Goal: Find specific page/section

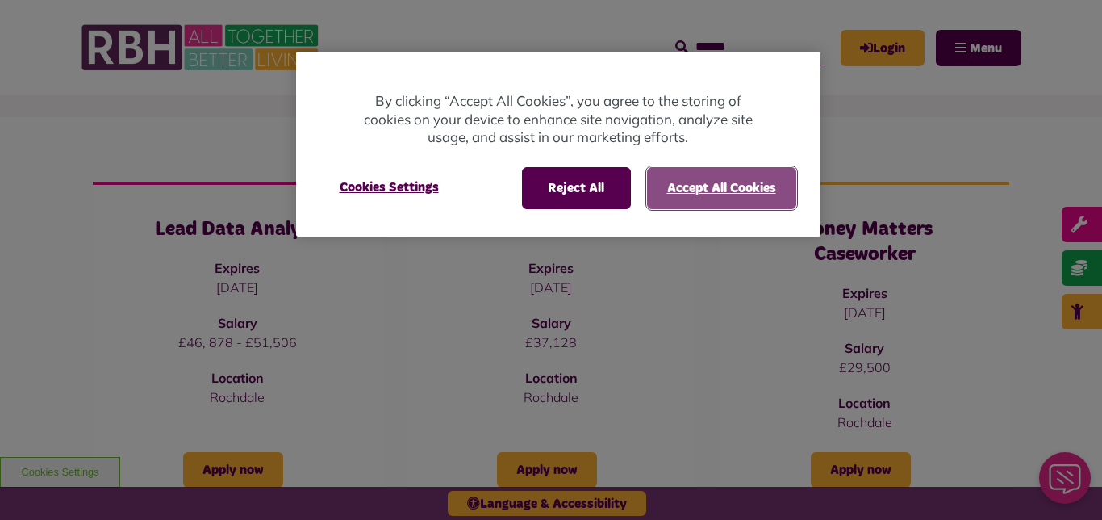
click at [737, 188] on button "Accept All Cookies" at bounding box center [721, 188] width 149 height 42
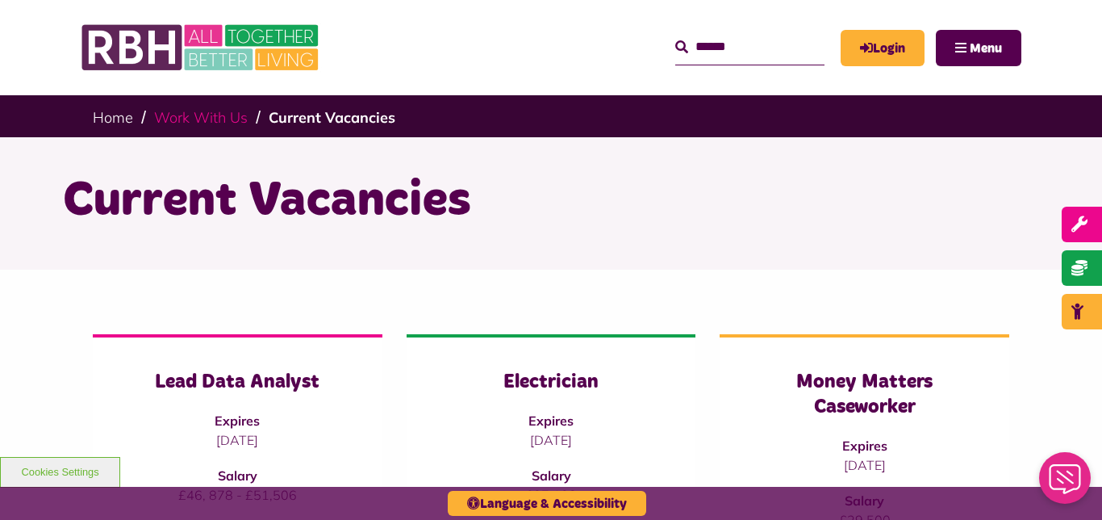
click at [186, 121] on link "Work With Us" at bounding box center [201, 117] width 94 height 19
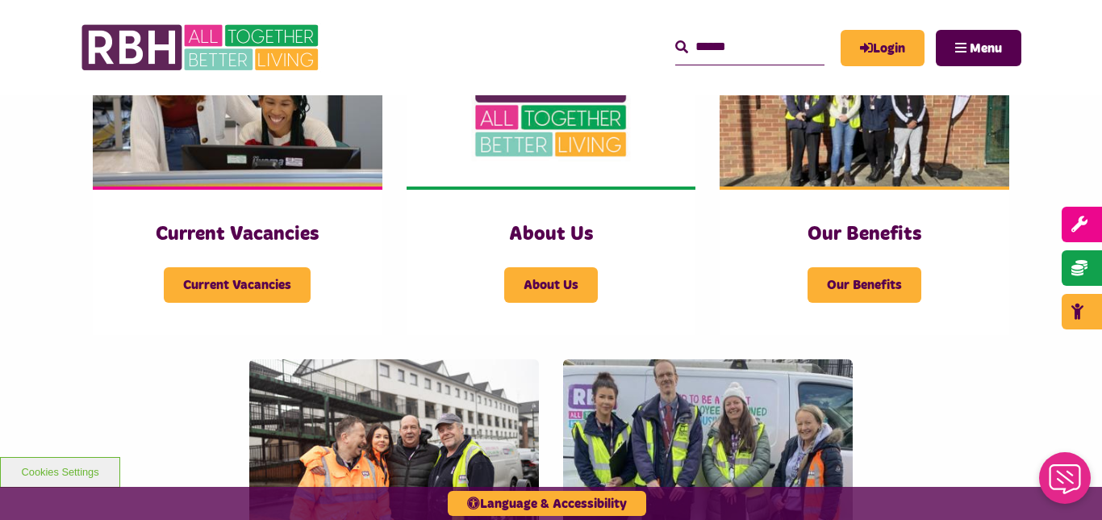
scroll to position [434, 0]
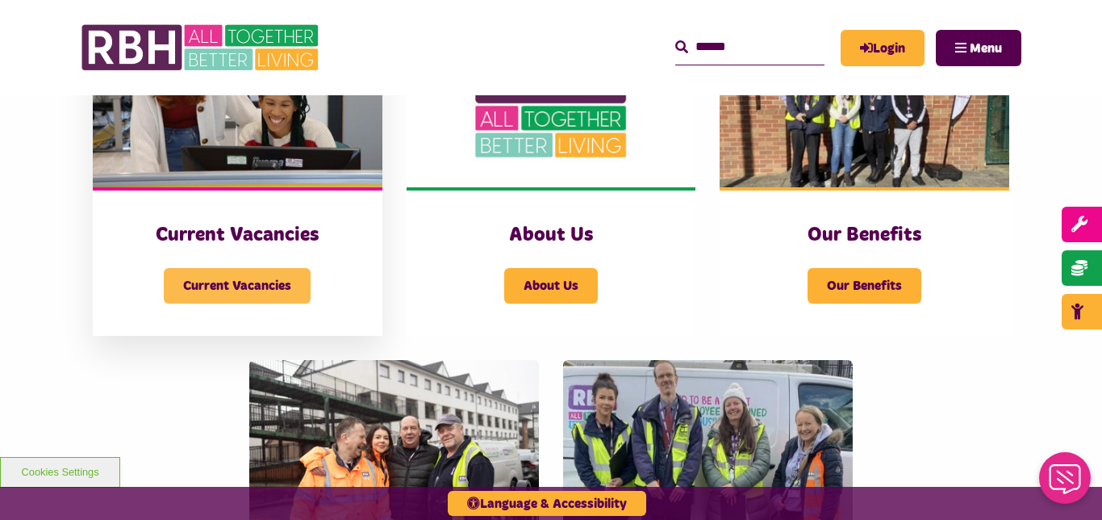
click at [174, 282] on span "Current Vacancies" at bounding box center [237, 286] width 147 height 36
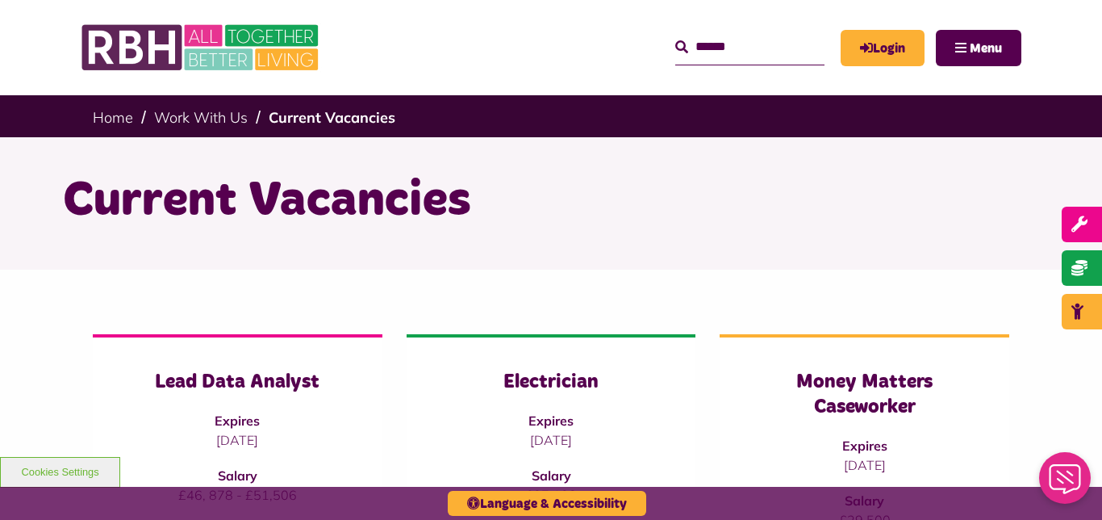
scroll to position [1, 0]
